Goal: Task Accomplishment & Management: Manage account settings

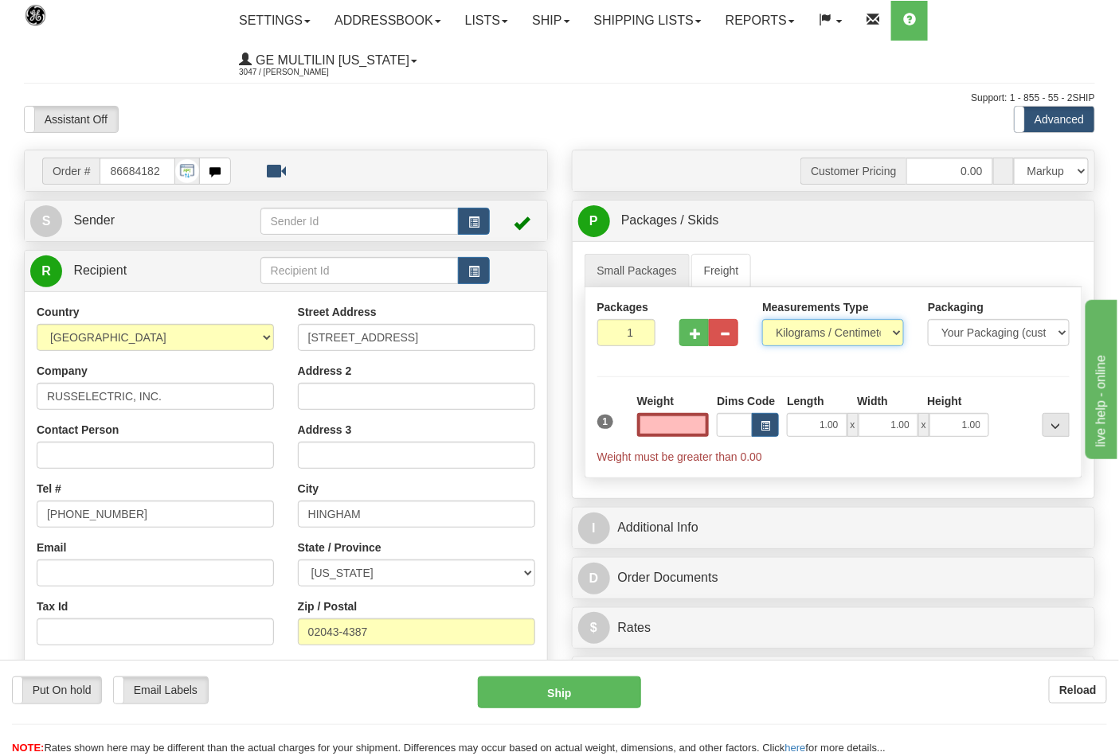
type input "0.00"
click at [813, 337] on select "Pounds / Inches Kilograms / Centimeters" at bounding box center [833, 332] width 142 height 27
select select "0"
click at [762, 320] on select "Pounds / Inches Kilograms / Centimeters" at bounding box center [833, 332] width 142 height 27
click at [697, 339] on span "button" at bounding box center [694, 334] width 11 height 10
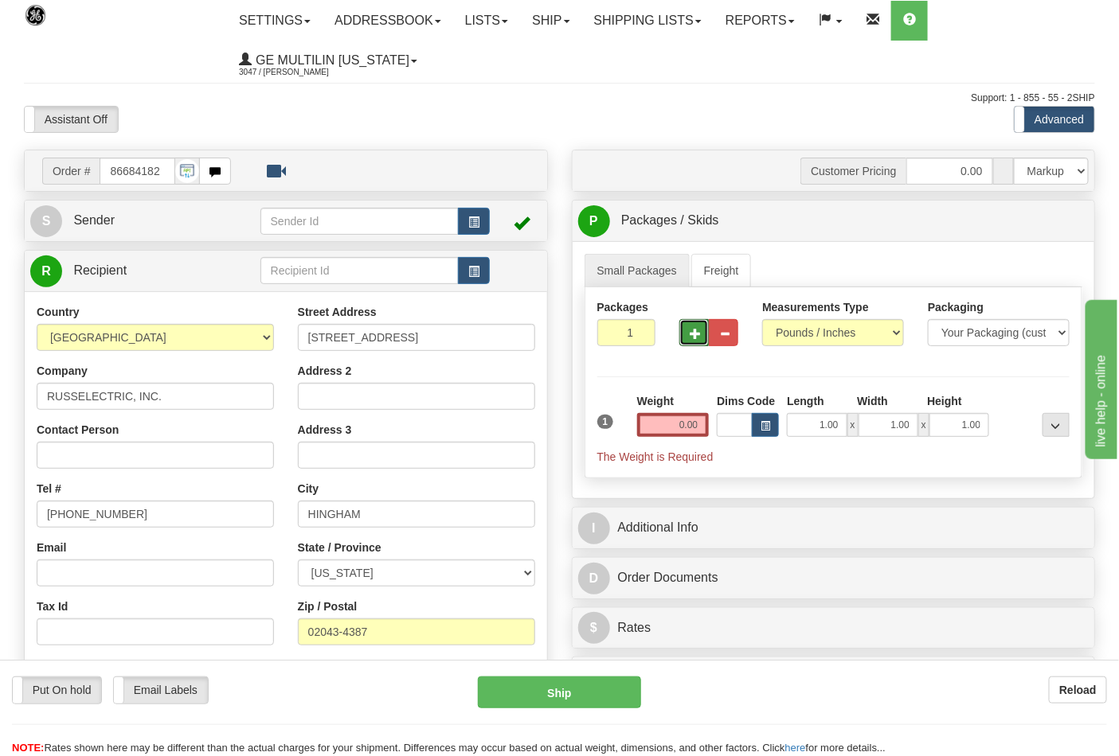
type input "2"
click at [705, 424] on input "0.00" at bounding box center [673, 425] width 72 height 24
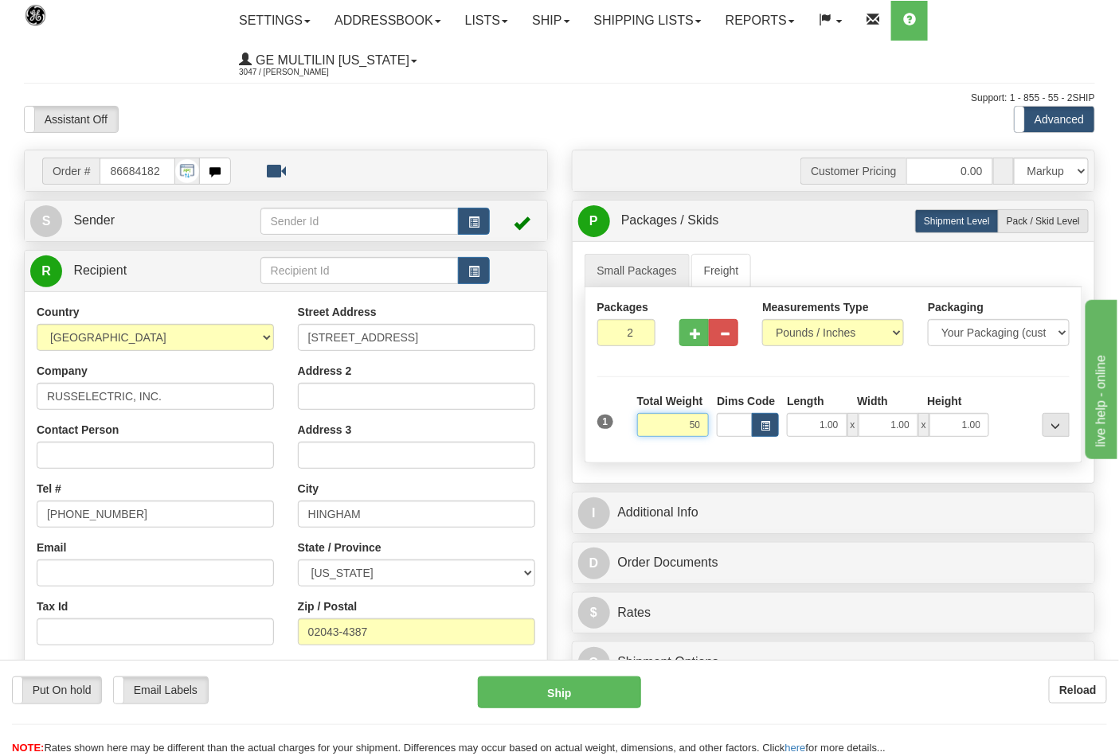
click button "Delete" at bounding box center [0, 0] width 0 height 0
type input "50.00"
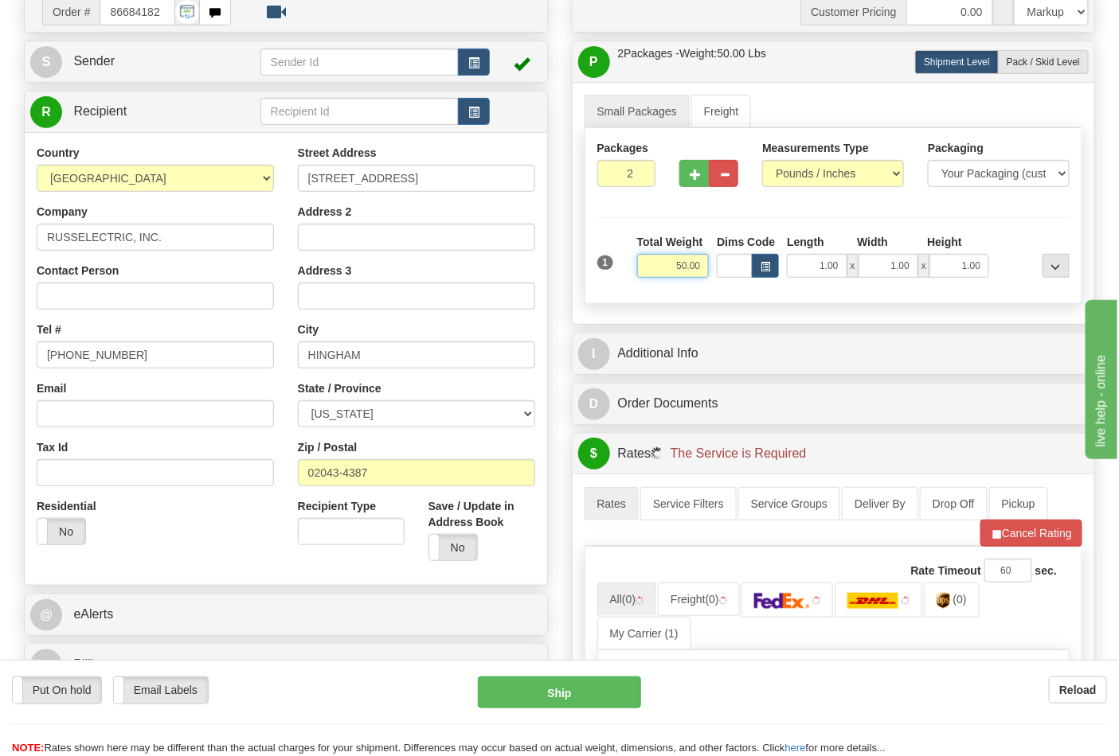
scroll to position [353, 0]
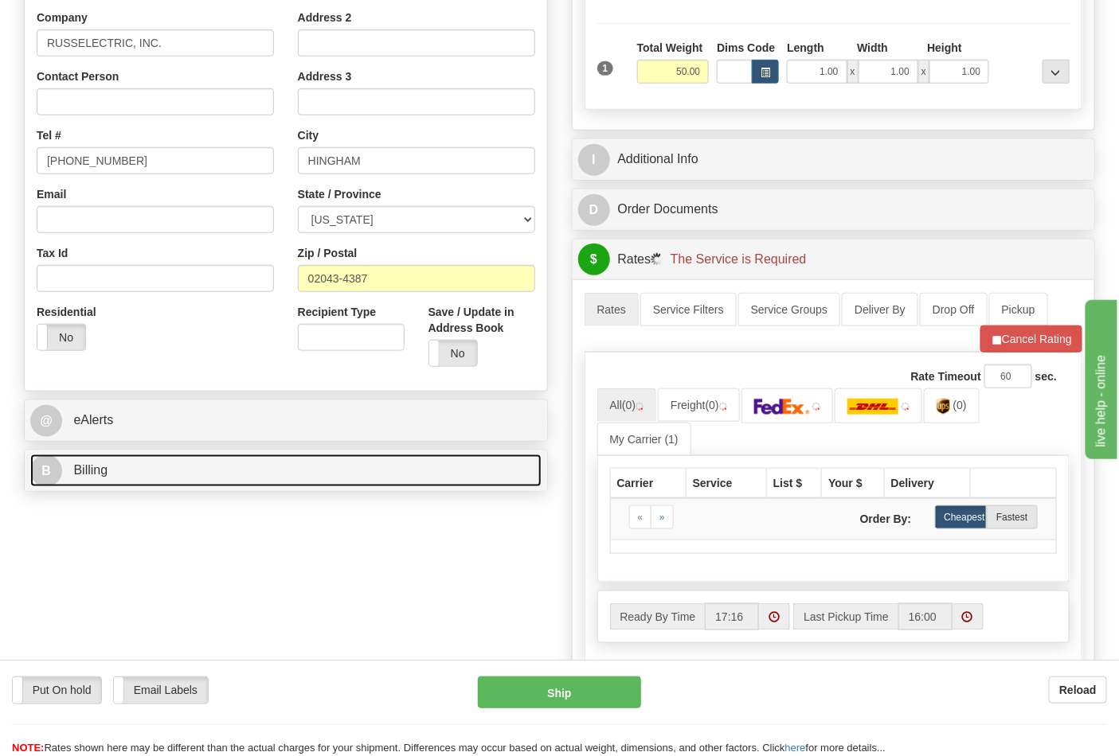
click at [108, 465] on link "B Billing" at bounding box center [285, 471] width 511 height 33
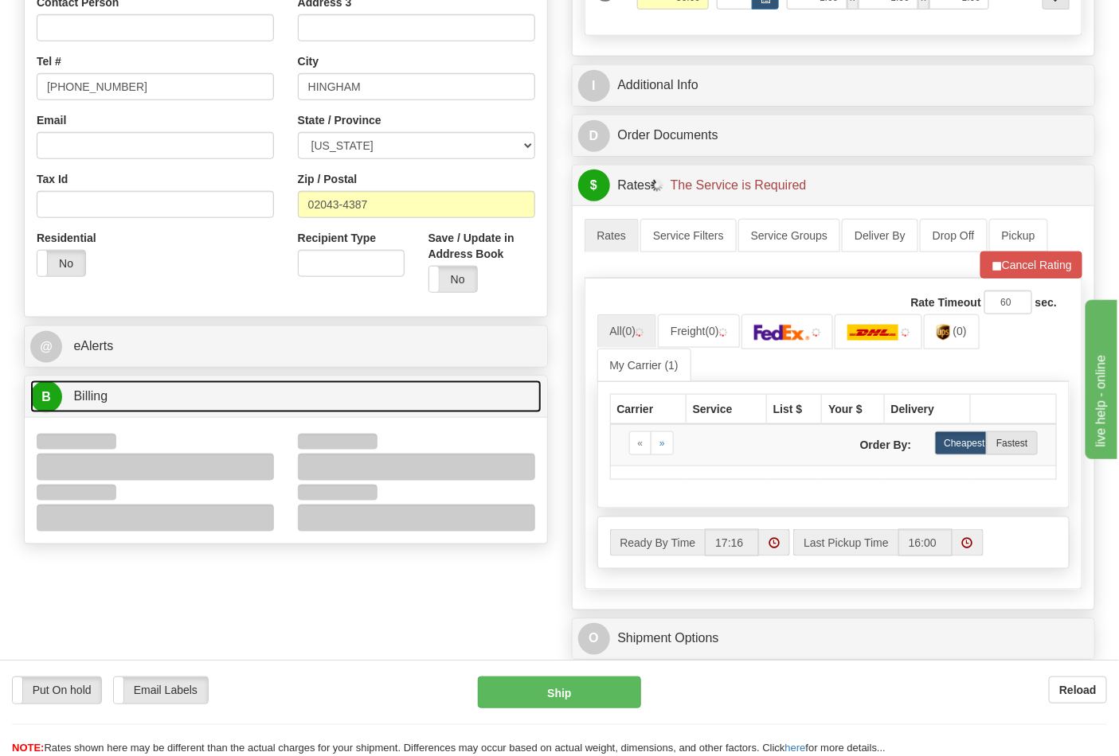
scroll to position [530, 0]
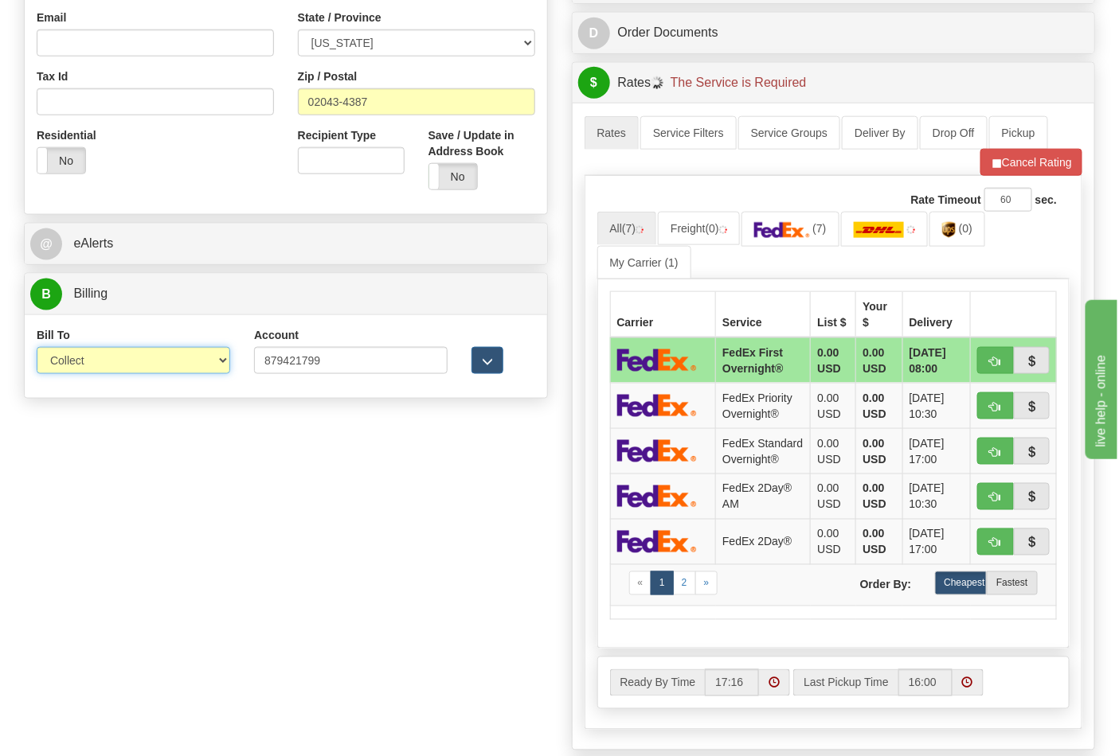
drag, startPoint x: 85, startPoint y: 357, endPoint x: 86, endPoint y: 370, distance: 13.6
click at [85, 357] on select "Sender Recipient Third Party Collect" at bounding box center [133, 360] width 193 height 27
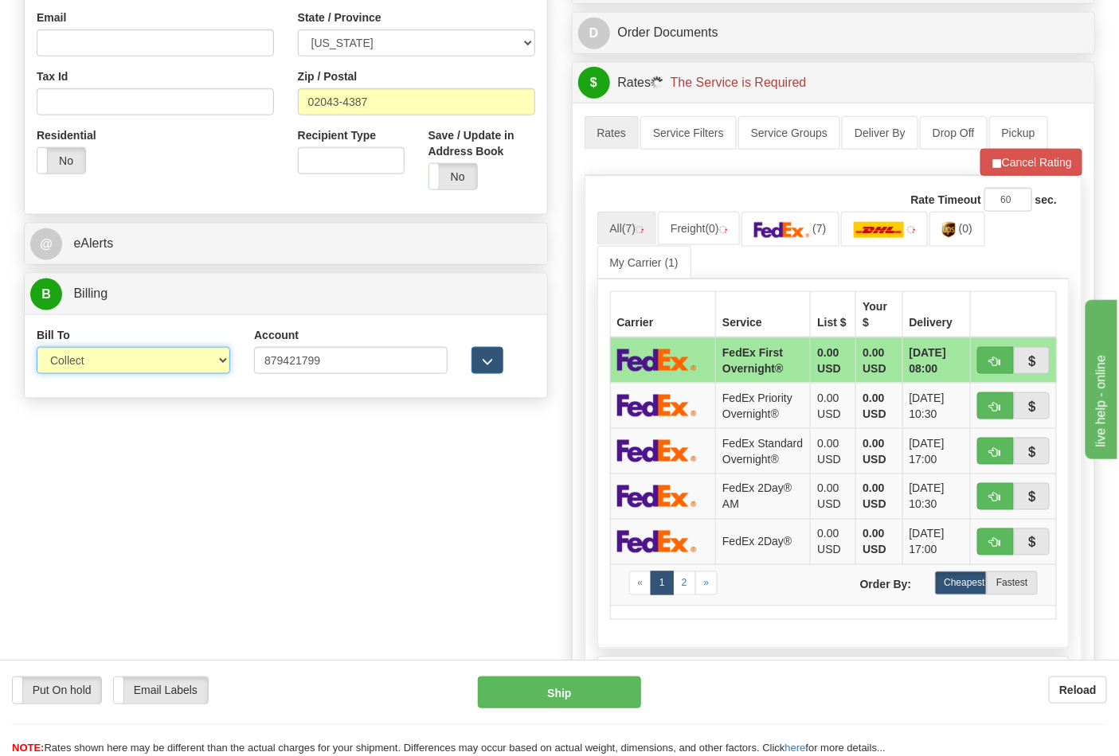
select select "2"
click at [37, 349] on select "Sender Recipient Third Party Collect" at bounding box center [133, 360] width 193 height 27
click at [803, 234] on img at bounding box center [782, 230] width 56 height 16
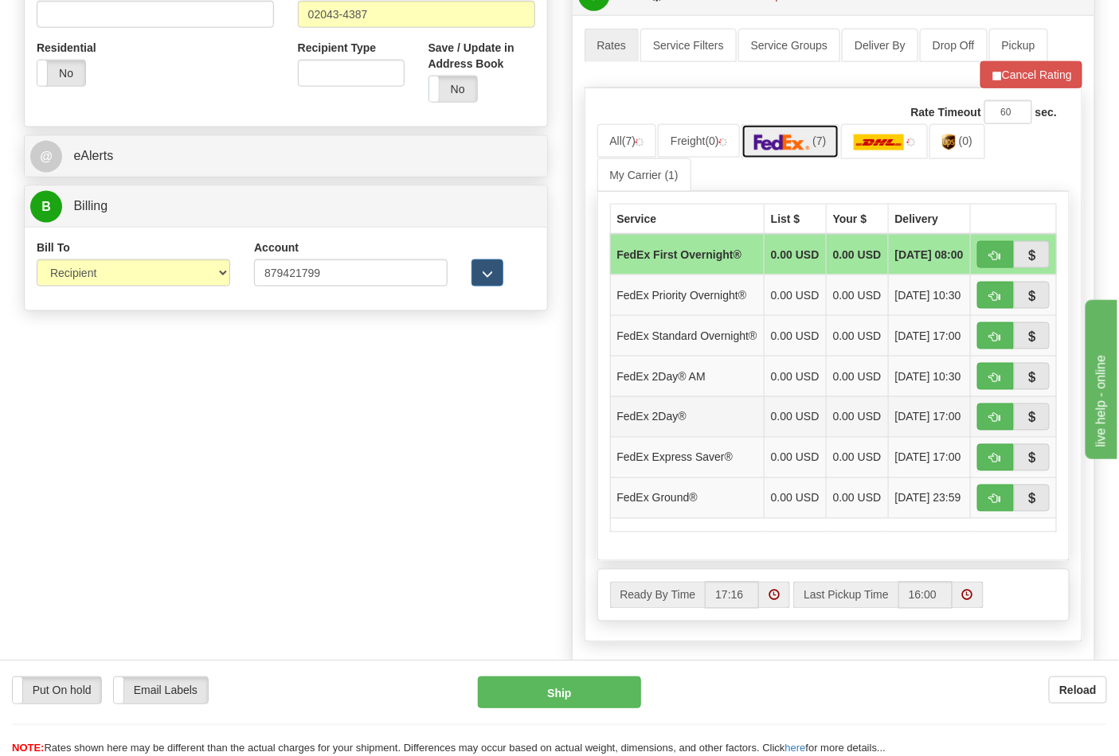
scroll to position [619, 0]
click at [996, 252] on span "button" at bounding box center [995, 255] width 11 height 10
click at [990, 260] on span "button" at bounding box center [995, 255] width 11 height 10
click at [1030, 72] on button "Cancel Rating" at bounding box center [1031, 74] width 102 height 27
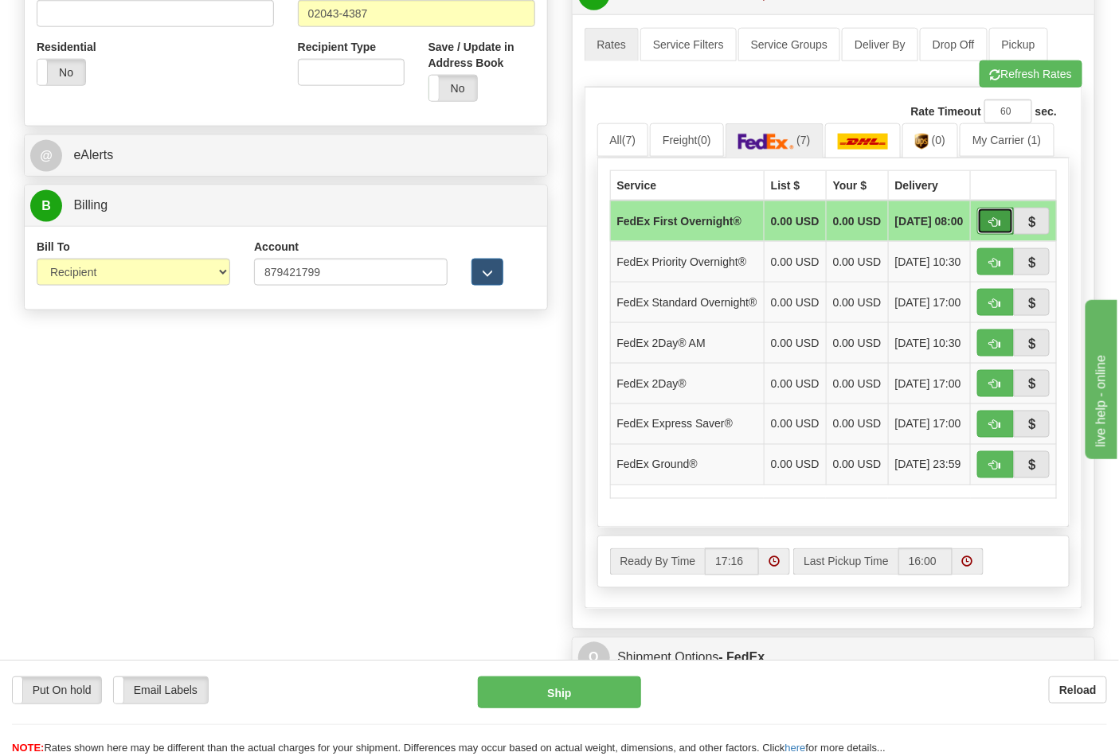
click at [993, 232] on button "button" at bounding box center [995, 221] width 37 height 27
type input "06"
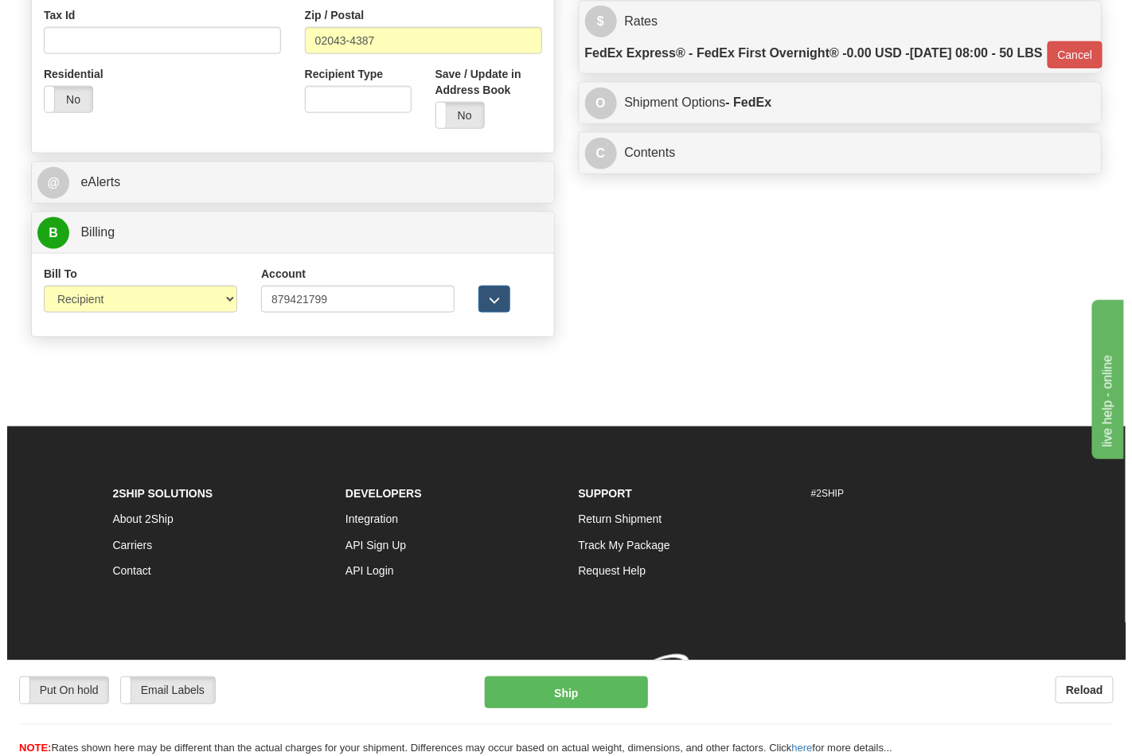
scroll to position [609, 0]
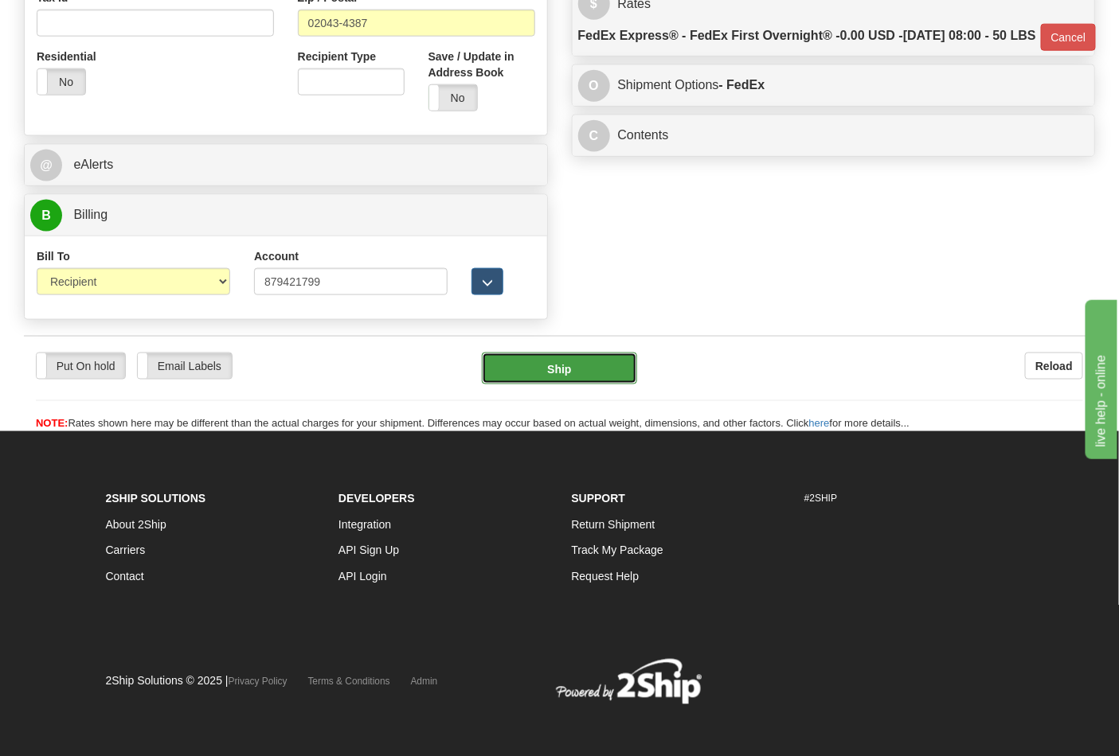
click at [552, 373] on button "Ship" at bounding box center [559, 369] width 154 height 32
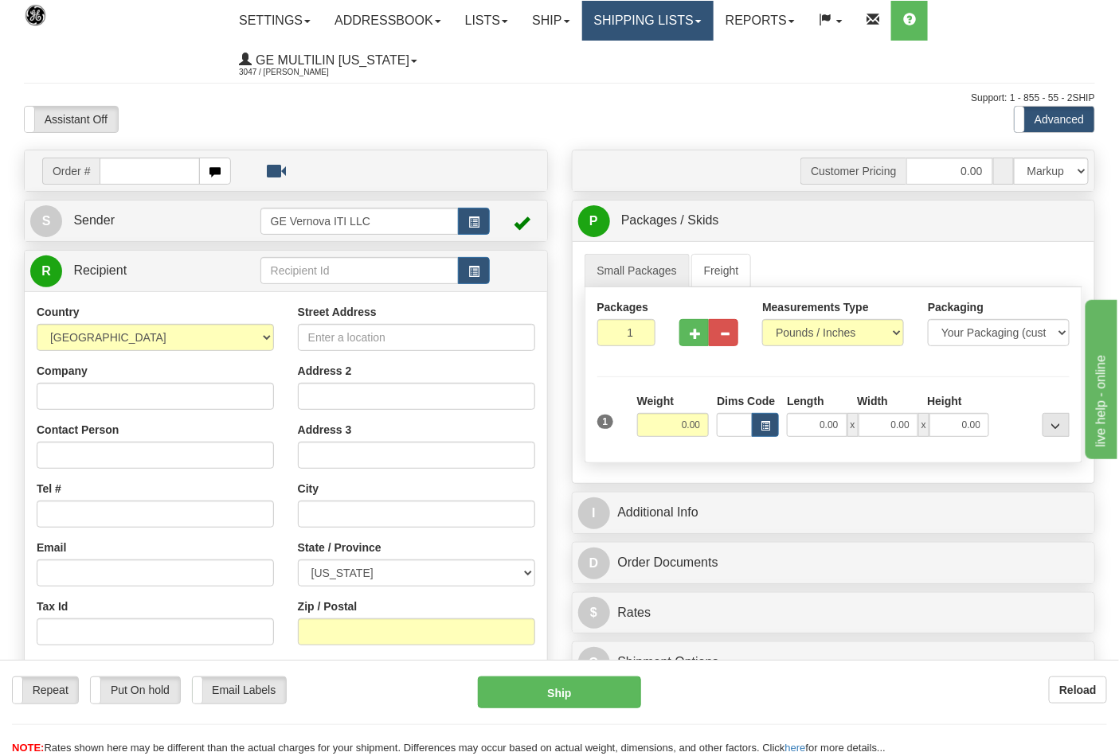
click at [657, 33] on link "Shipping lists" at bounding box center [647, 21] width 131 height 40
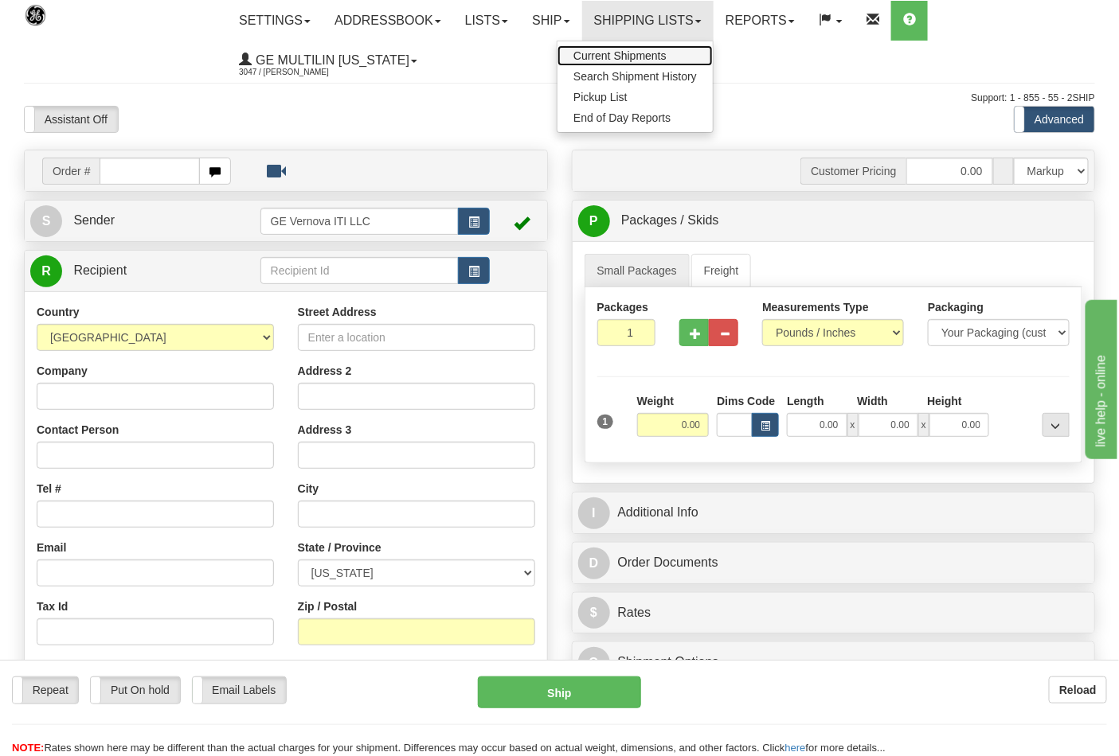
click at [615, 53] on span "Current Shipments" at bounding box center [619, 55] width 93 height 13
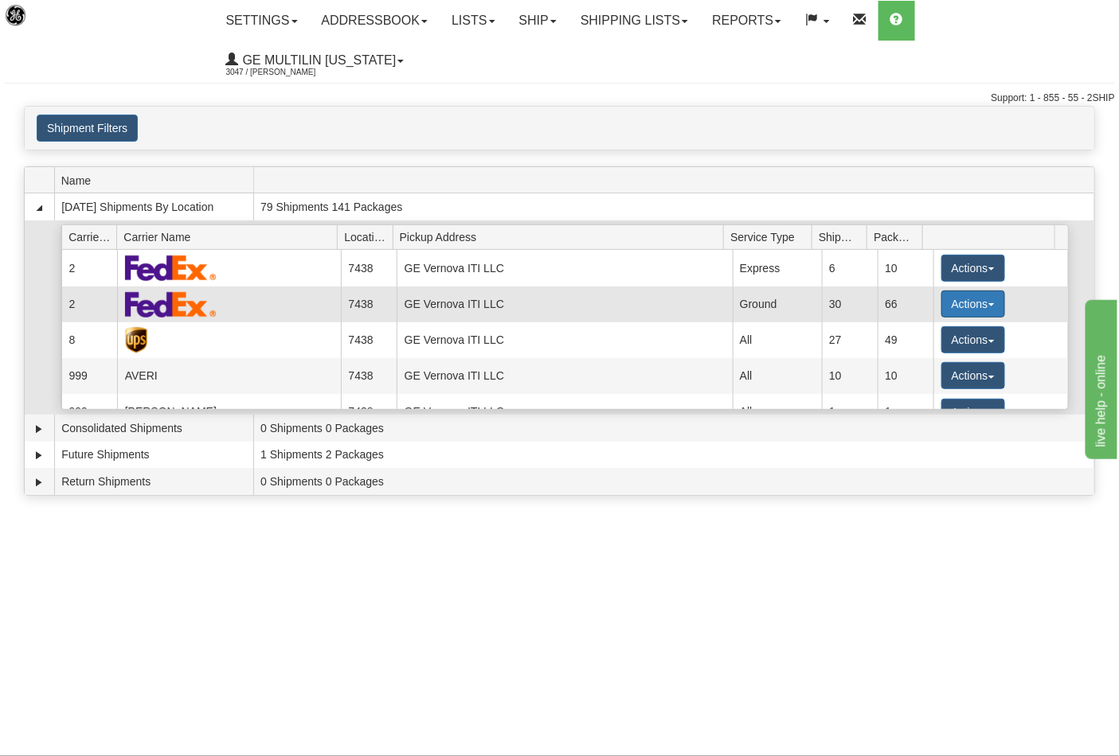
click at [971, 291] on button "Actions" at bounding box center [973, 304] width 64 height 27
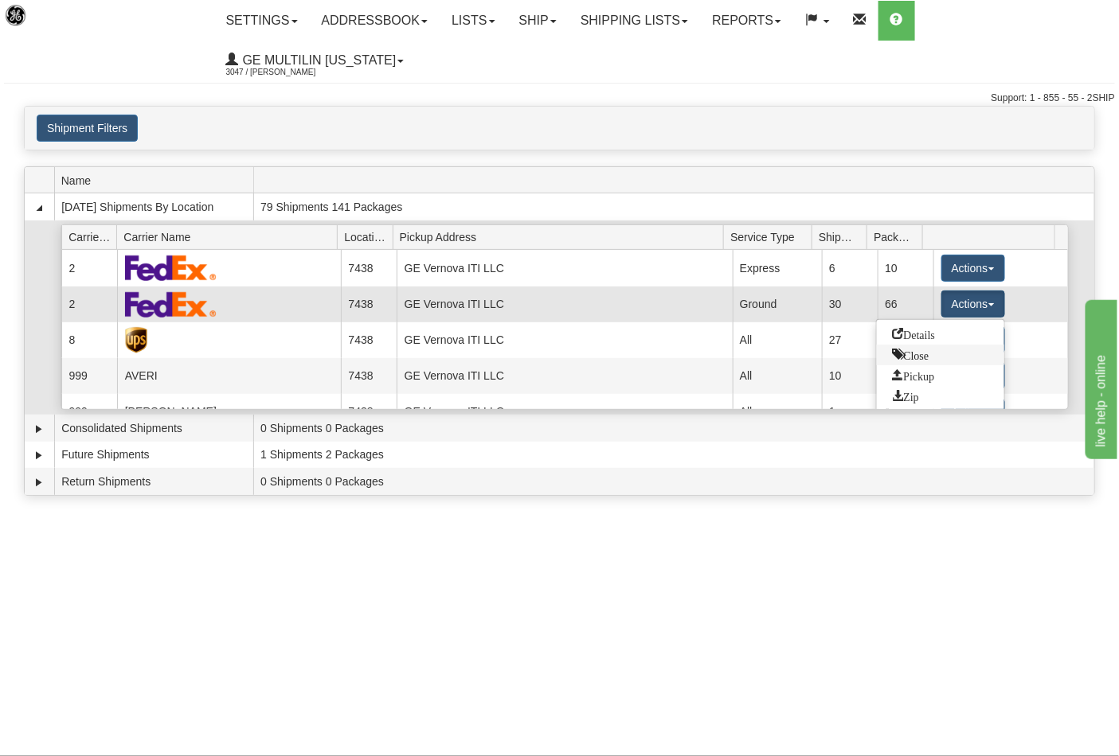
click at [932, 345] on link "Close" at bounding box center [940, 355] width 127 height 21
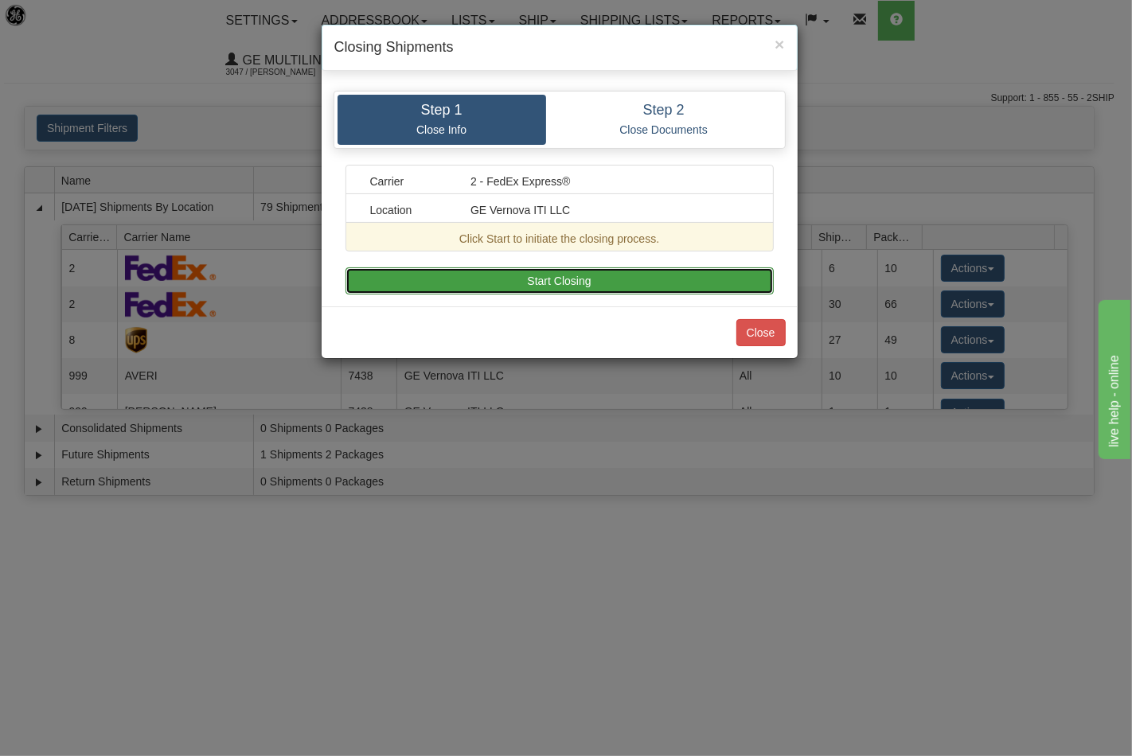
click at [624, 276] on button "Start Closing" at bounding box center [560, 281] width 428 height 27
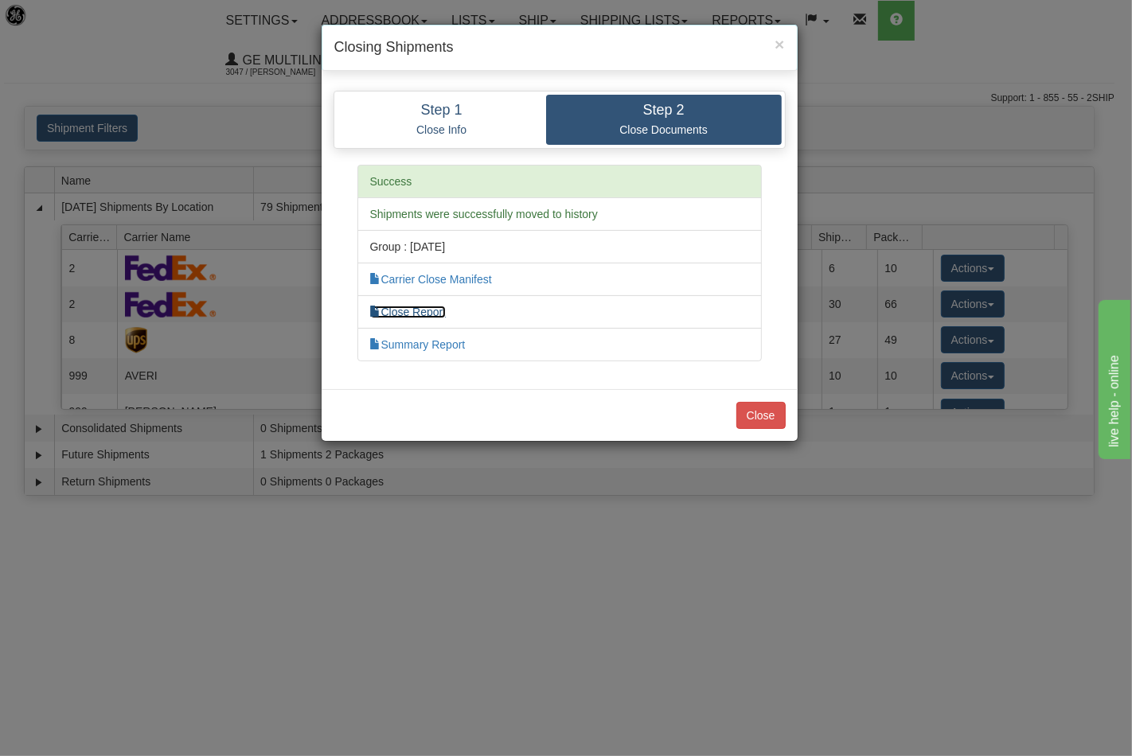
click at [439, 316] on link "Close Report" at bounding box center [408, 312] width 76 height 13
click at [783, 422] on button "Close" at bounding box center [760, 415] width 49 height 27
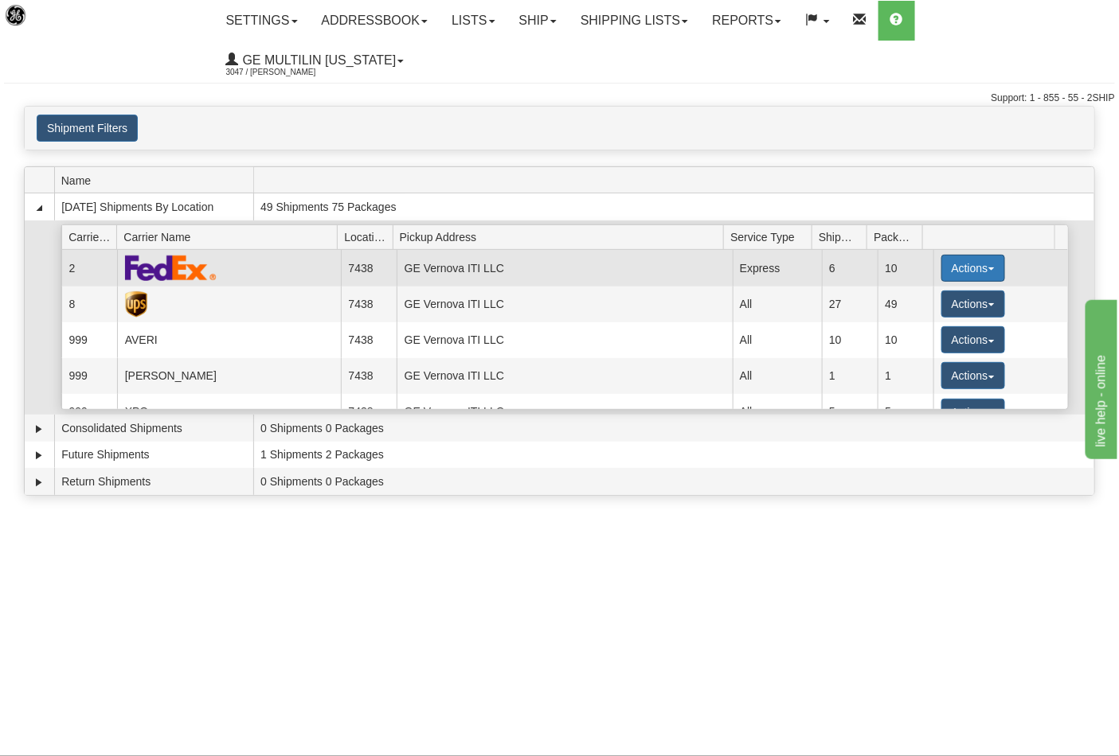
click at [947, 255] on button "Actions" at bounding box center [973, 268] width 64 height 27
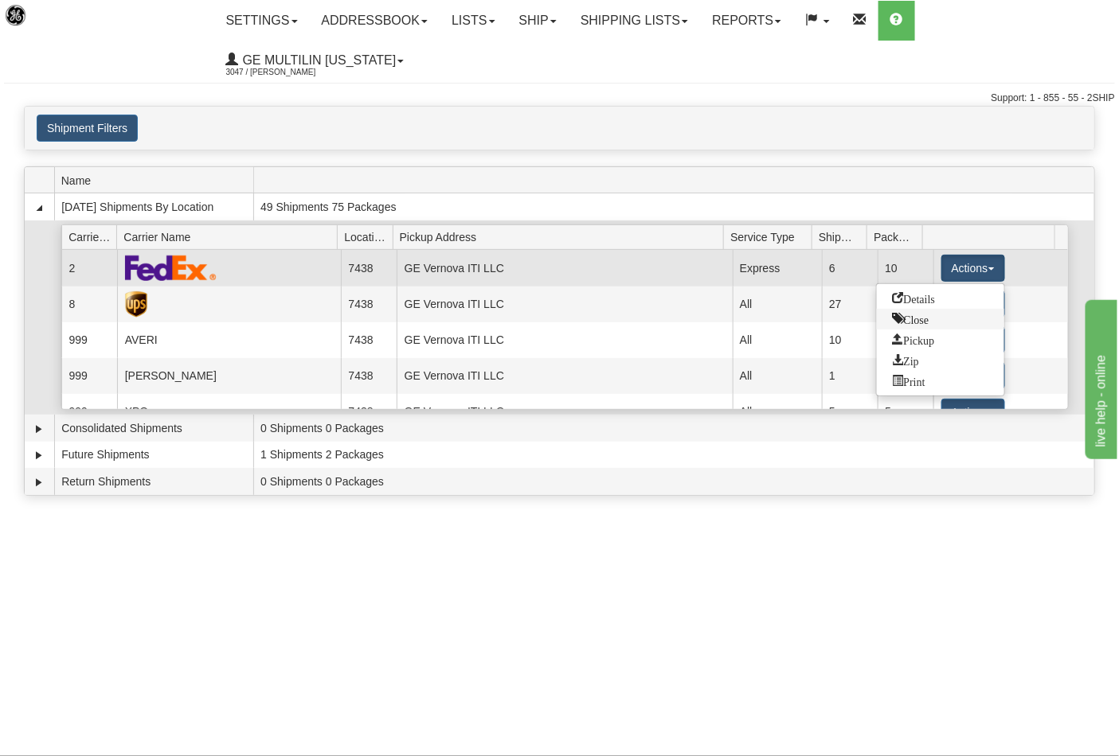
click at [912, 313] on span "Close" at bounding box center [910, 318] width 37 height 11
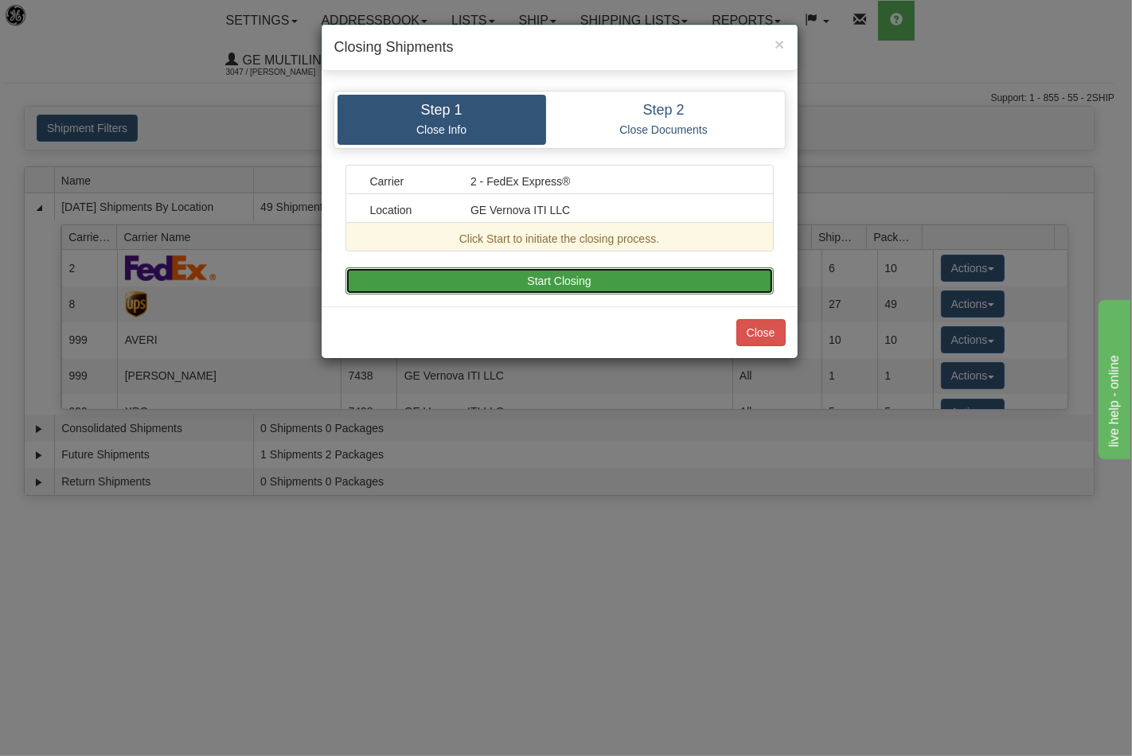
click at [645, 280] on button "Start Closing" at bounding box center [560, 281] width 428 height 27
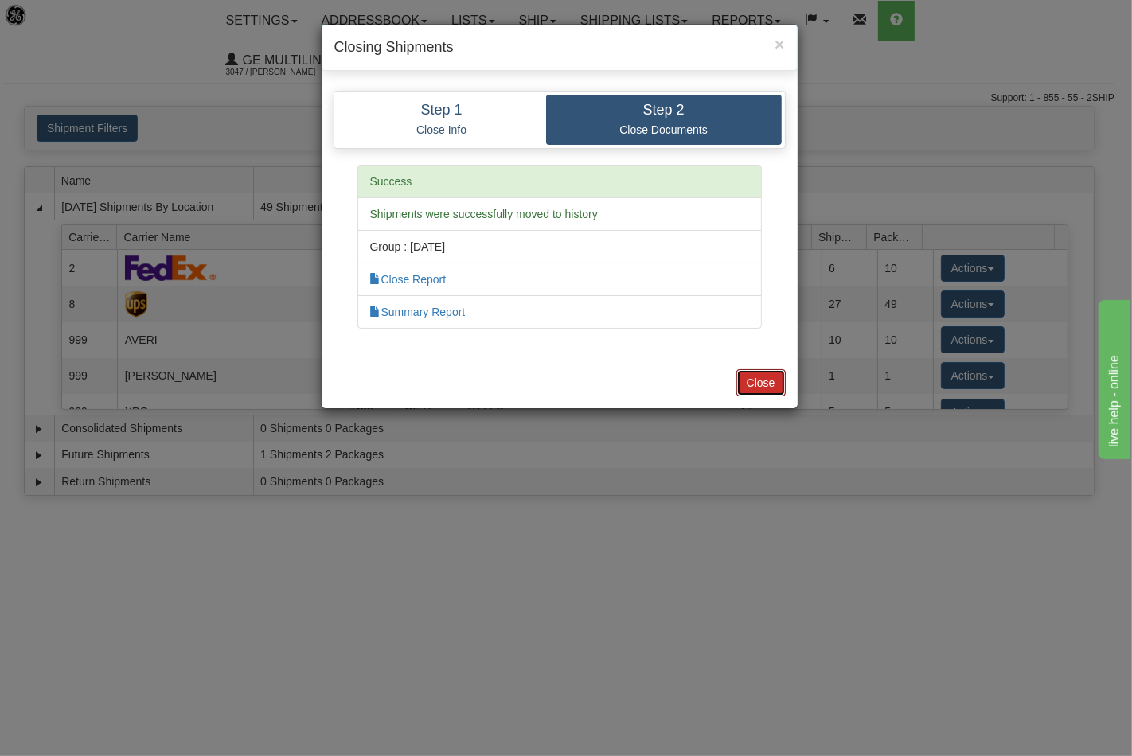
drag, startPoint x: 777, startPoint y: 378, endPoint x: 805, endPoint y: 332, distance: 53.9
click at [778, 378] on button "Close" at bounding box center [760, 382] width 49 height 27
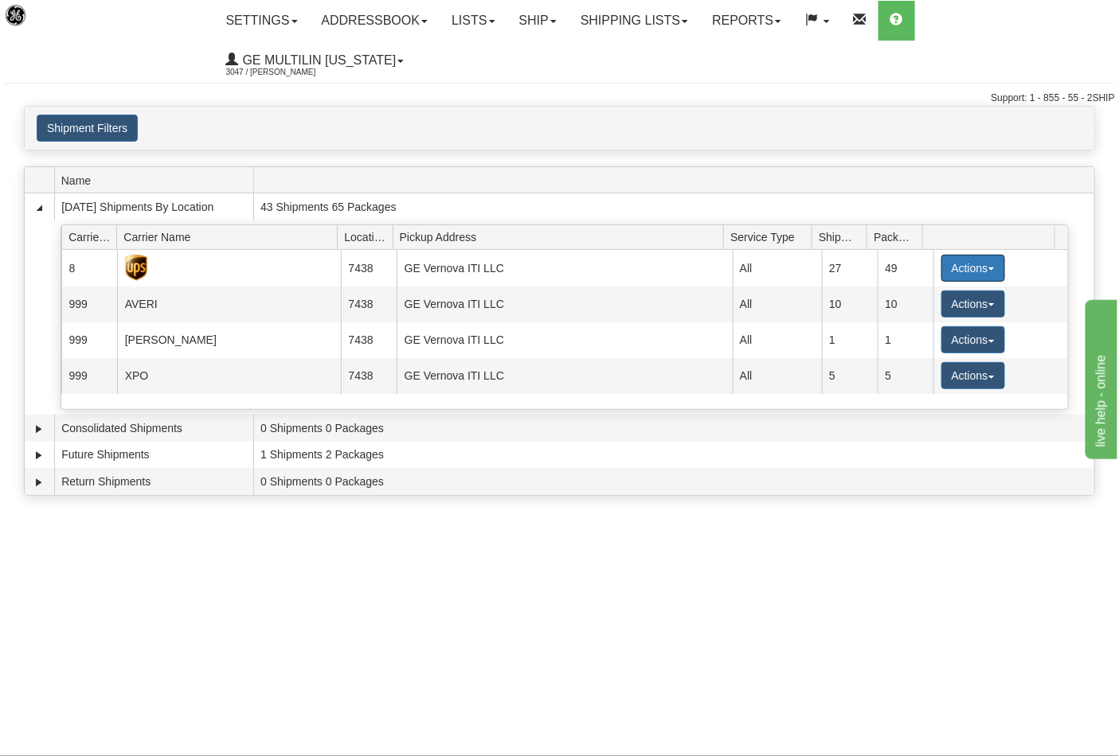
click at [973, 255] on button "Actions" at bounding box center [973, 268] width 64 height 27
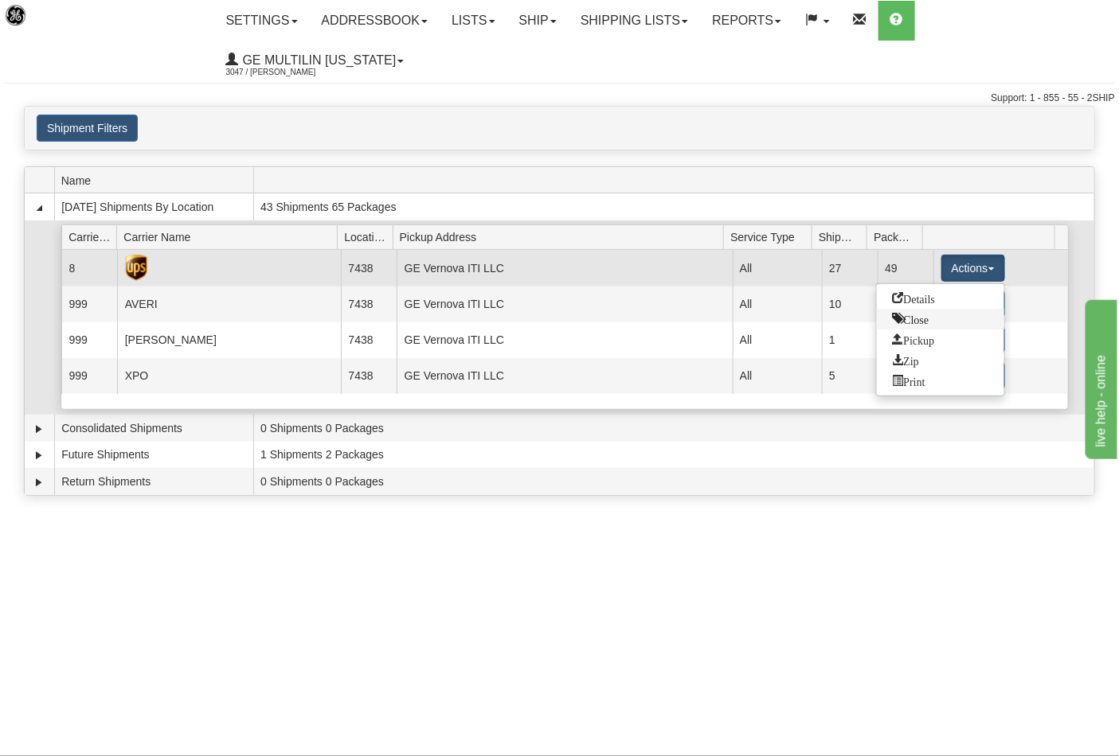
click at [924, 313] on span "Close" at bounding box center [910, 318] width 37 height 11
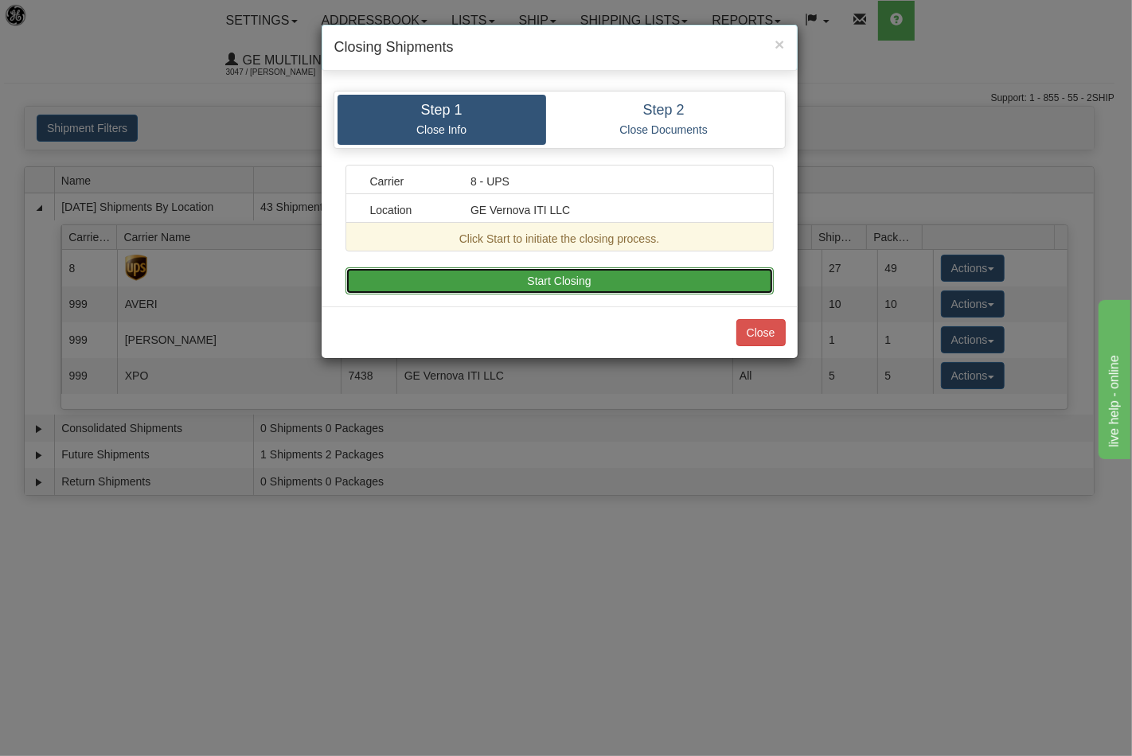
click at [713, 281] on button "Start Closing" at bounding box center [560, 281] width 428 height 27
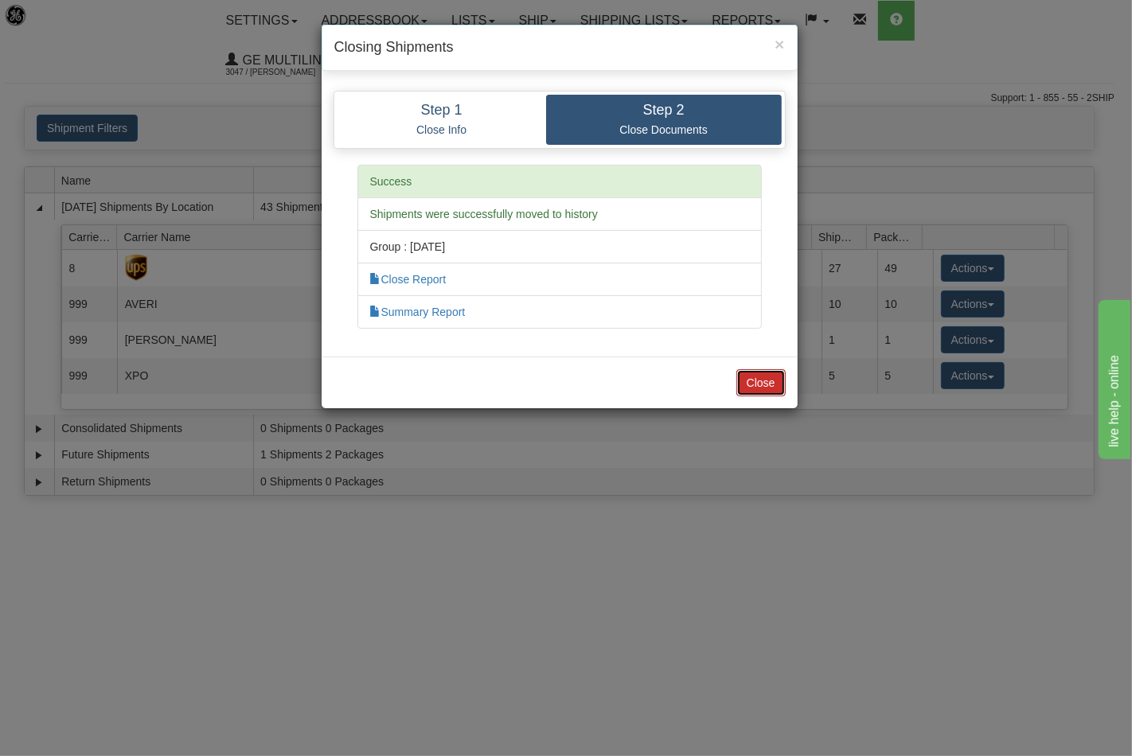
click at [760, 393] on button "Close" at bounding box center [760, 382] width 49 height 27
